Goal: Task Accomplishment & Management: Manage account settings

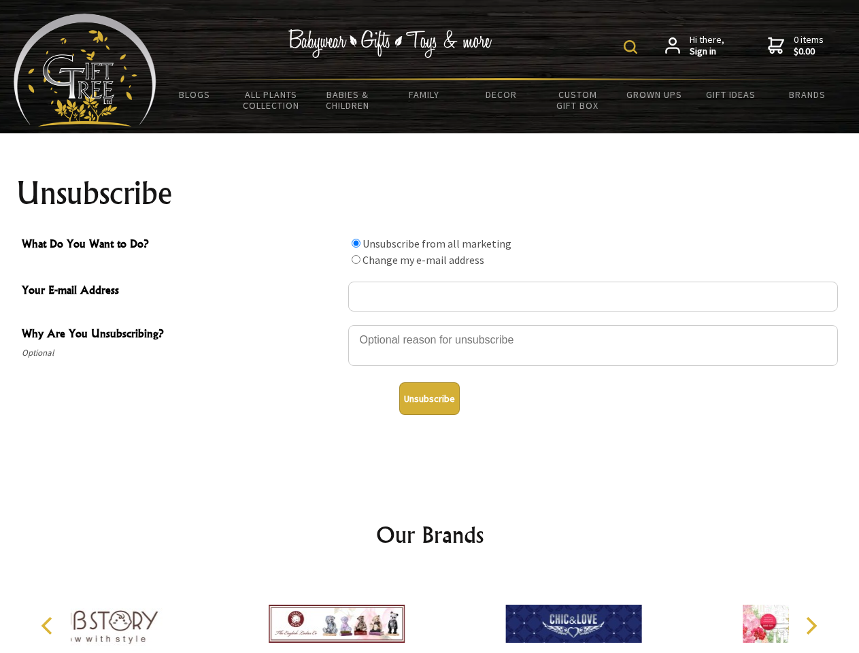
click at [633, 47] on img at bounding box center [631, 47] width 14 height 14
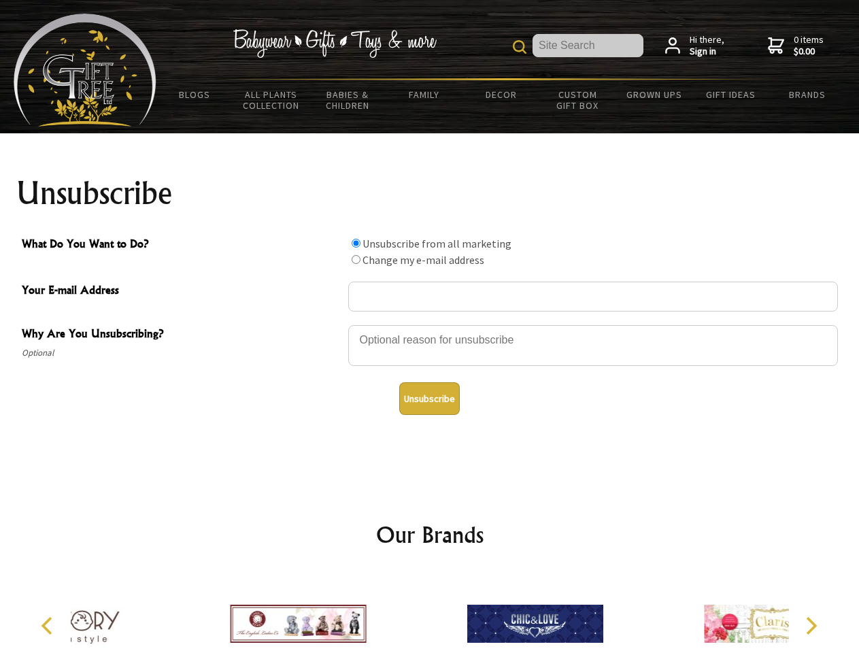
click at [430, 324] on div at bounding box center [593, 348] width 490 height 48
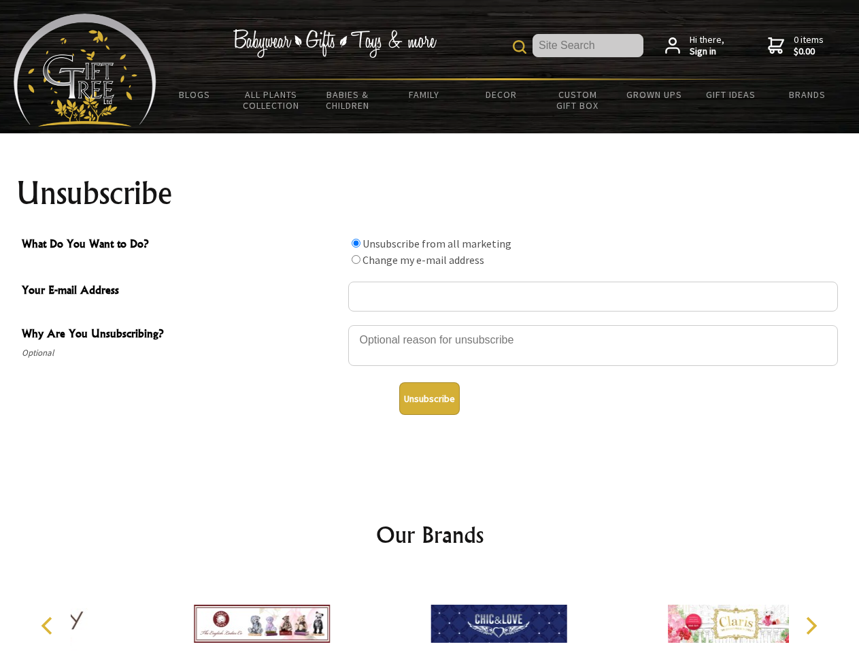
click at [356, 243] on input "What Do You Want to Do?" at bounding box center [356, 243] width 9 height 9
click at [356, 259] on input "What Do You Want to Do?" at bounding box center [356, 259] width 9 height 9
radio input "true"
